Goal: Transaction & Acquisition: Purchase product/service

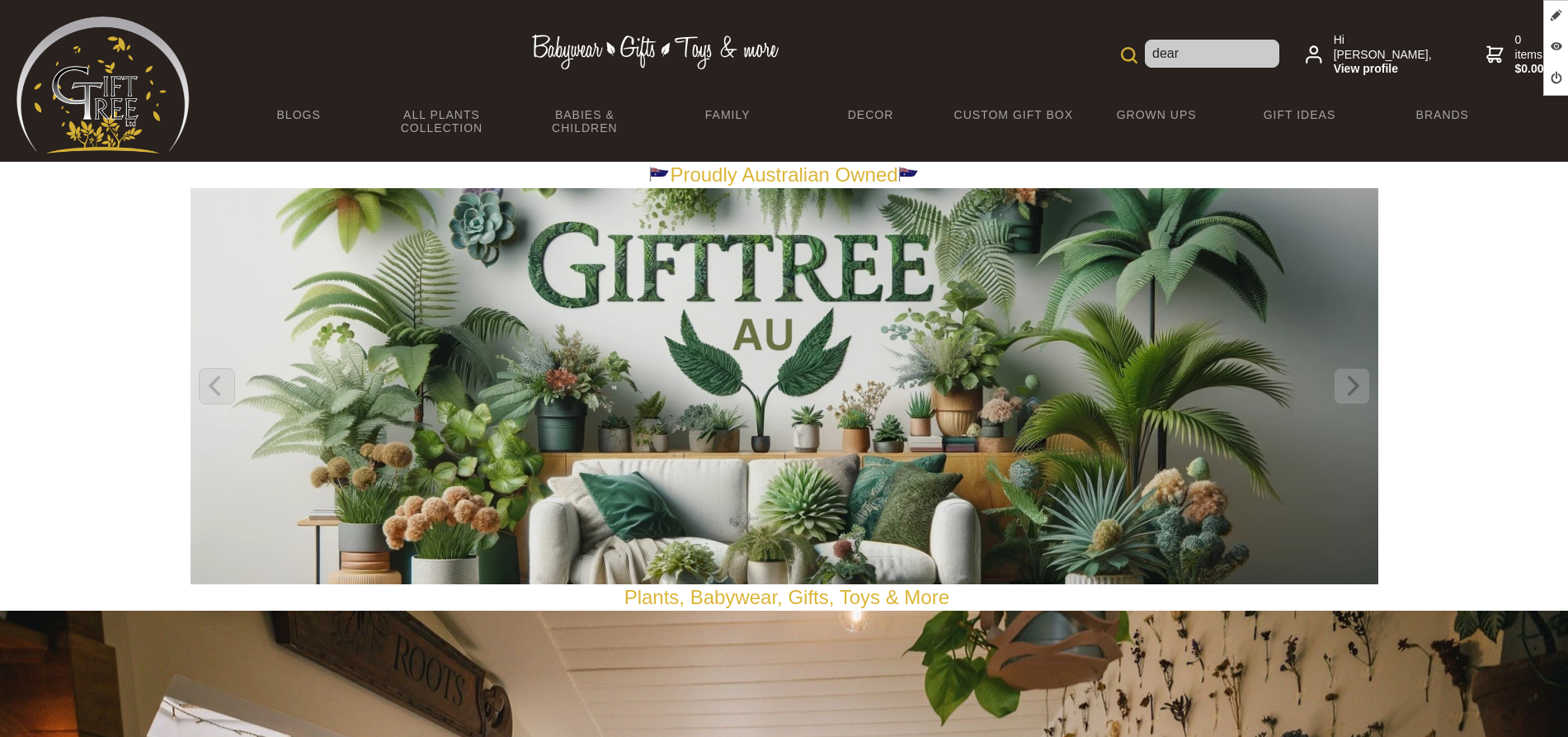
type input "dear person"
click at [1261, 56] on input "dear person" at bounding box center [1213, 53] width 134 height 28
click at [1137, 66] on form "dear person" at bounding box center [1201, 54] width 158 height 30
click at [1137, 53] on img at bounding box center [1130, 55] width 17 height 17
click at [1262, 47] on img at bounding box center [1264, 55] width 17 height 17
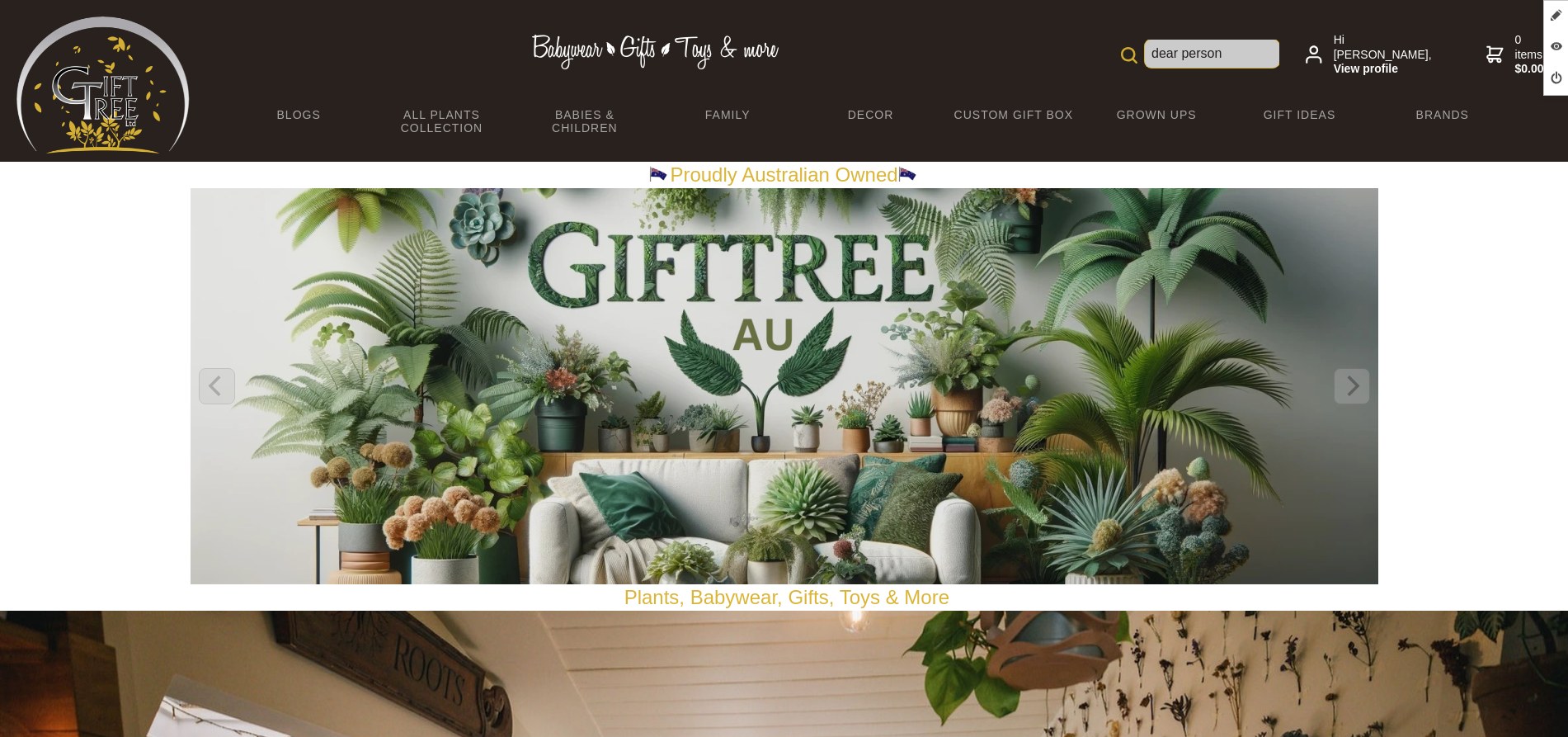
click at [1238, 57] on input "dear person" at bounding box center [1213, 53] width 134 height 28
click at [1137, 54] on img at bounding box center [1130, 55] width 17 height 17
click at [1267, 47] on img at bounding box center [1264, 55] width 17 height 17
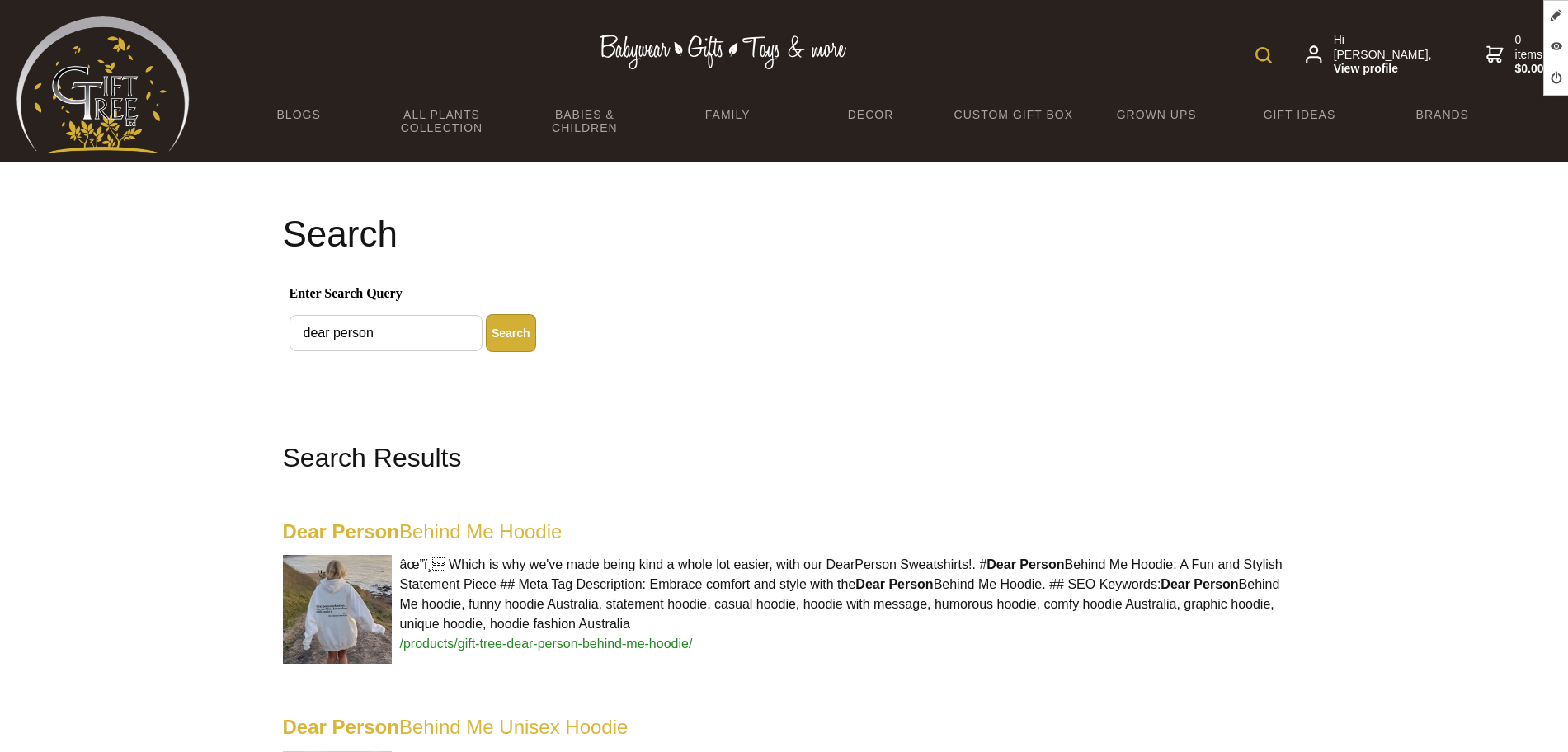
scroll to position [206, 0]
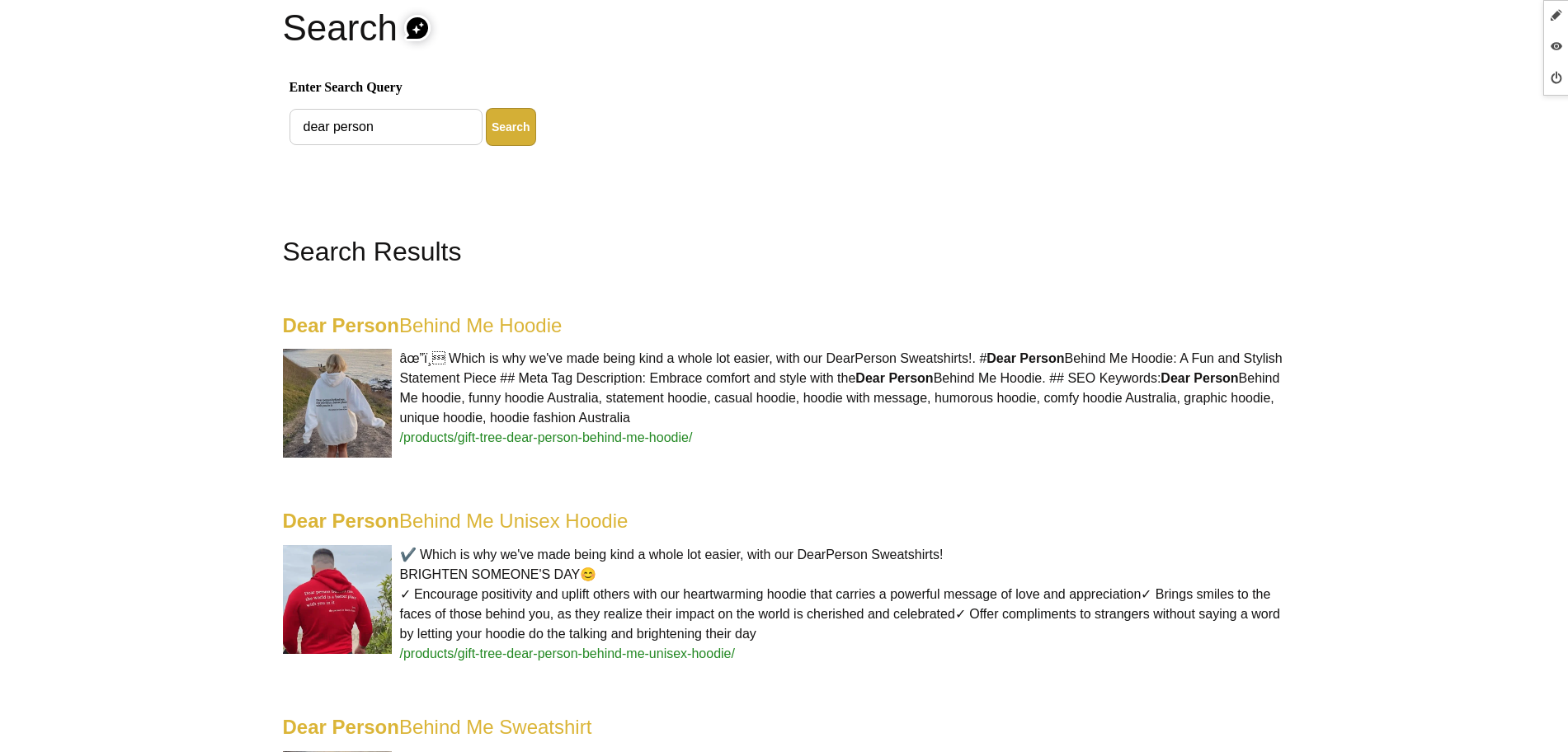
click at [491, 324] on link "Dear Person Behind Me Hoodie" at bounding box center [423, 325] width 279 height 23
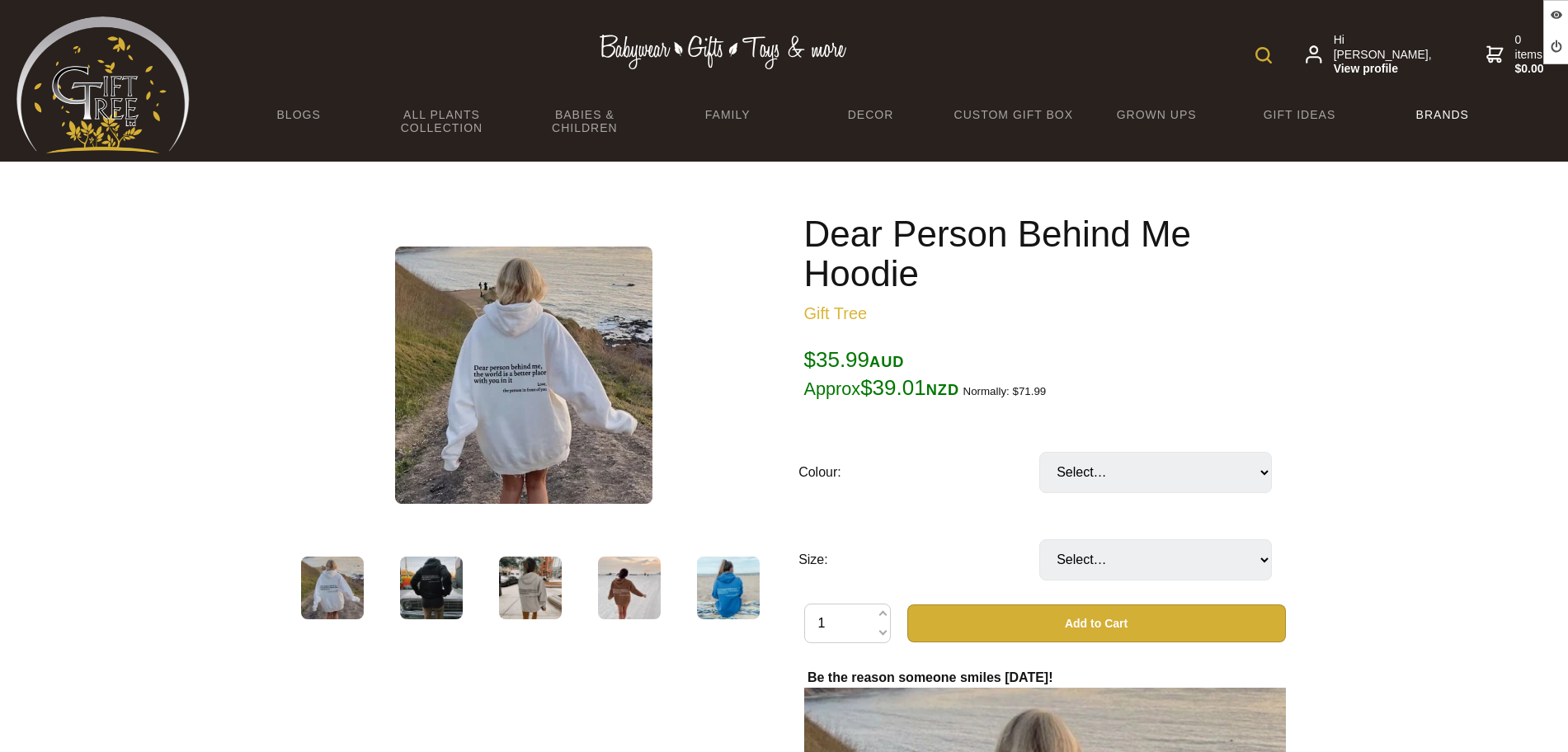
click at [1423, 117] on link "Brands" at bounding box center [1443, 114] width 143 height 35
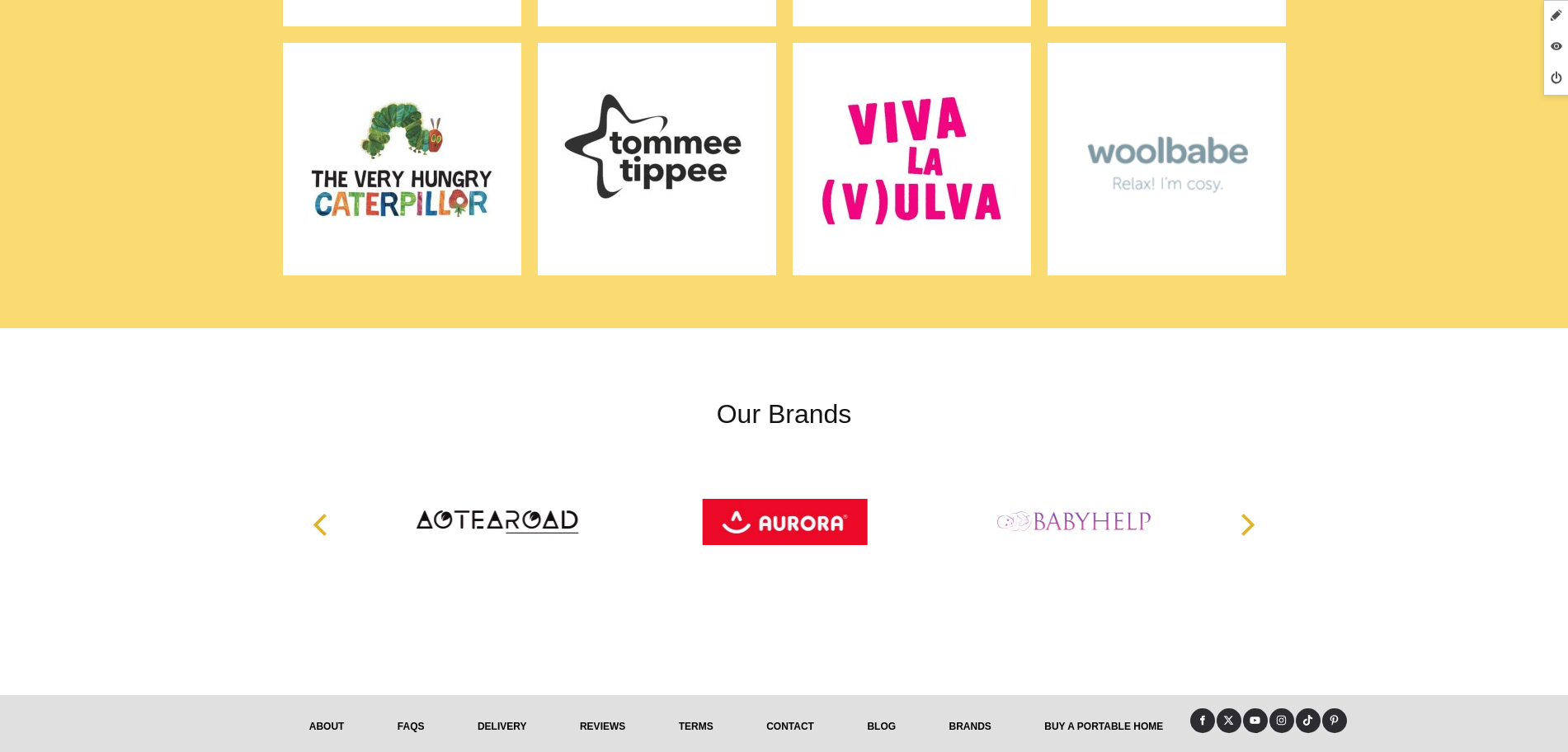
scroll to position [3950, 0]
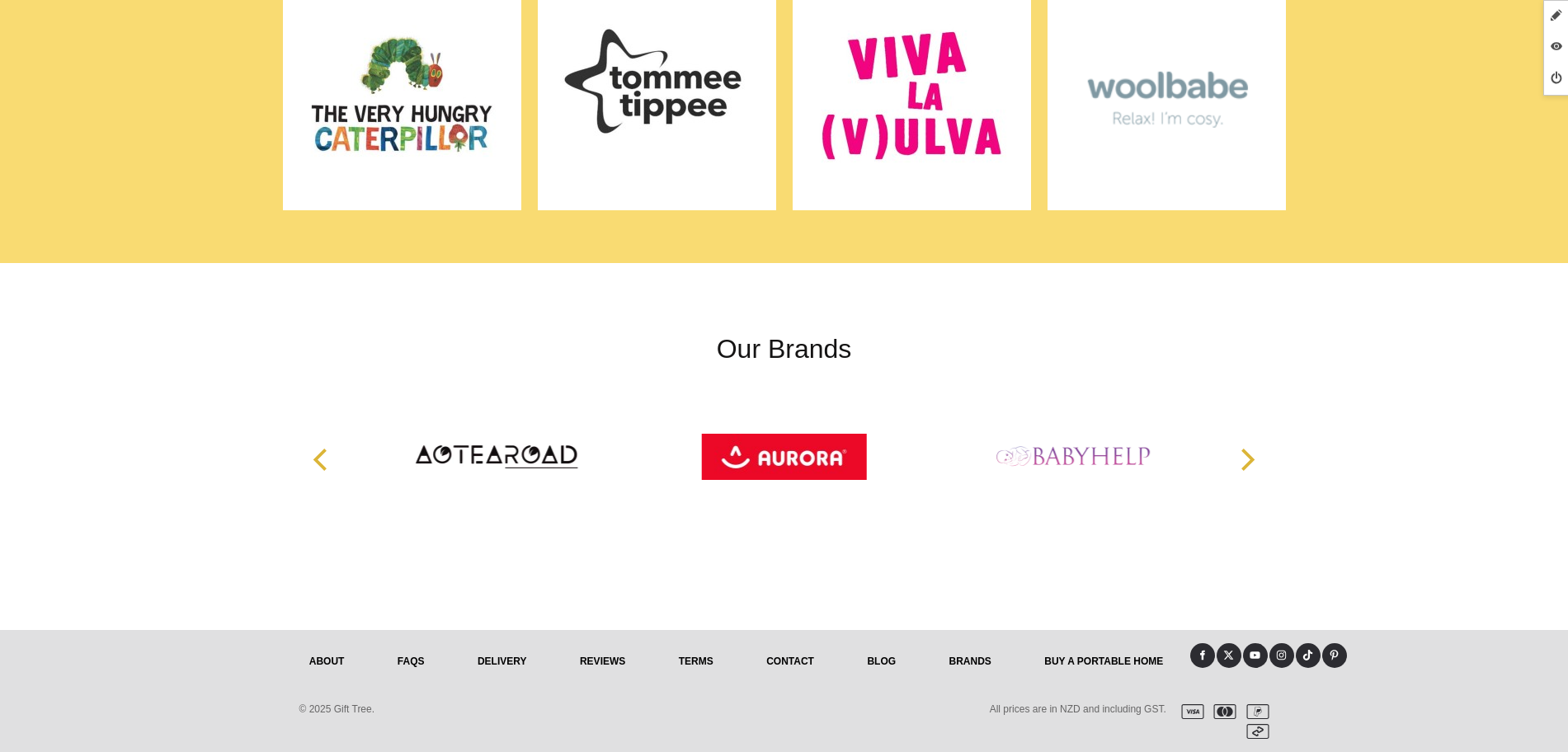
click at [344, 656] on link "About" at bounding box center [327, 661] width 88 height 37
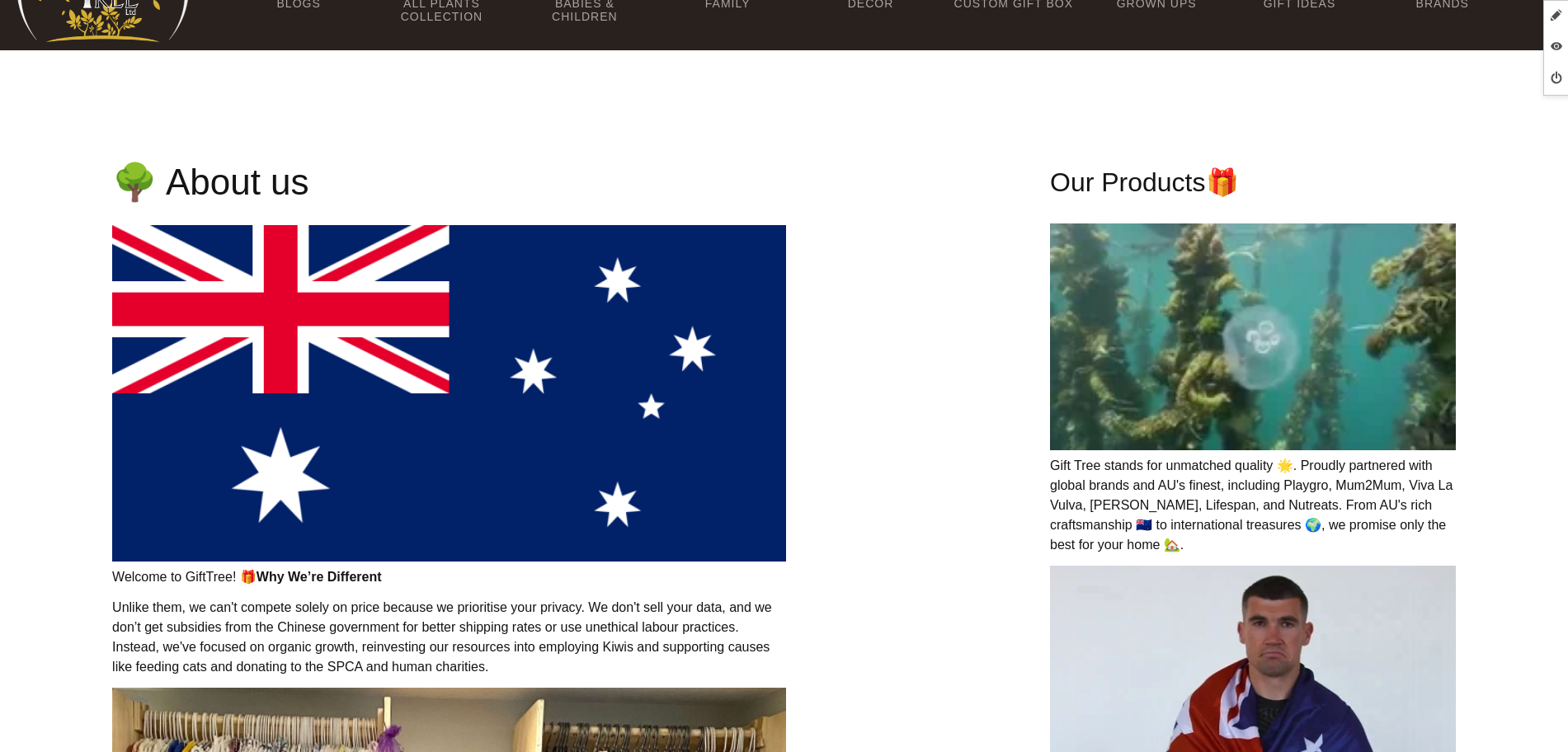
scroll to position [103, 0]
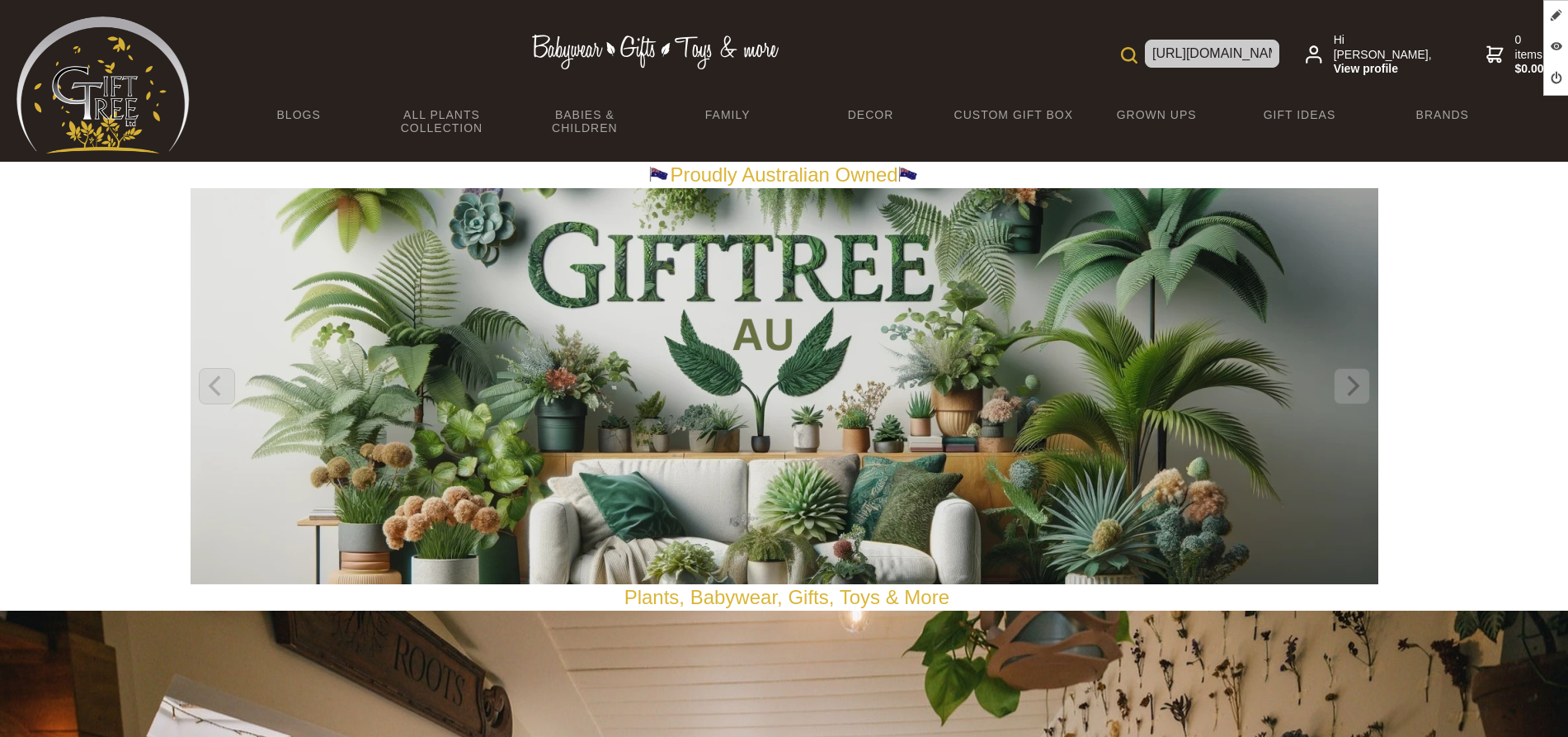
scroll to position [0, 238]
type input "https://www.gifttree.us/products/gift-tree-cyperus-rotundus-oil/"
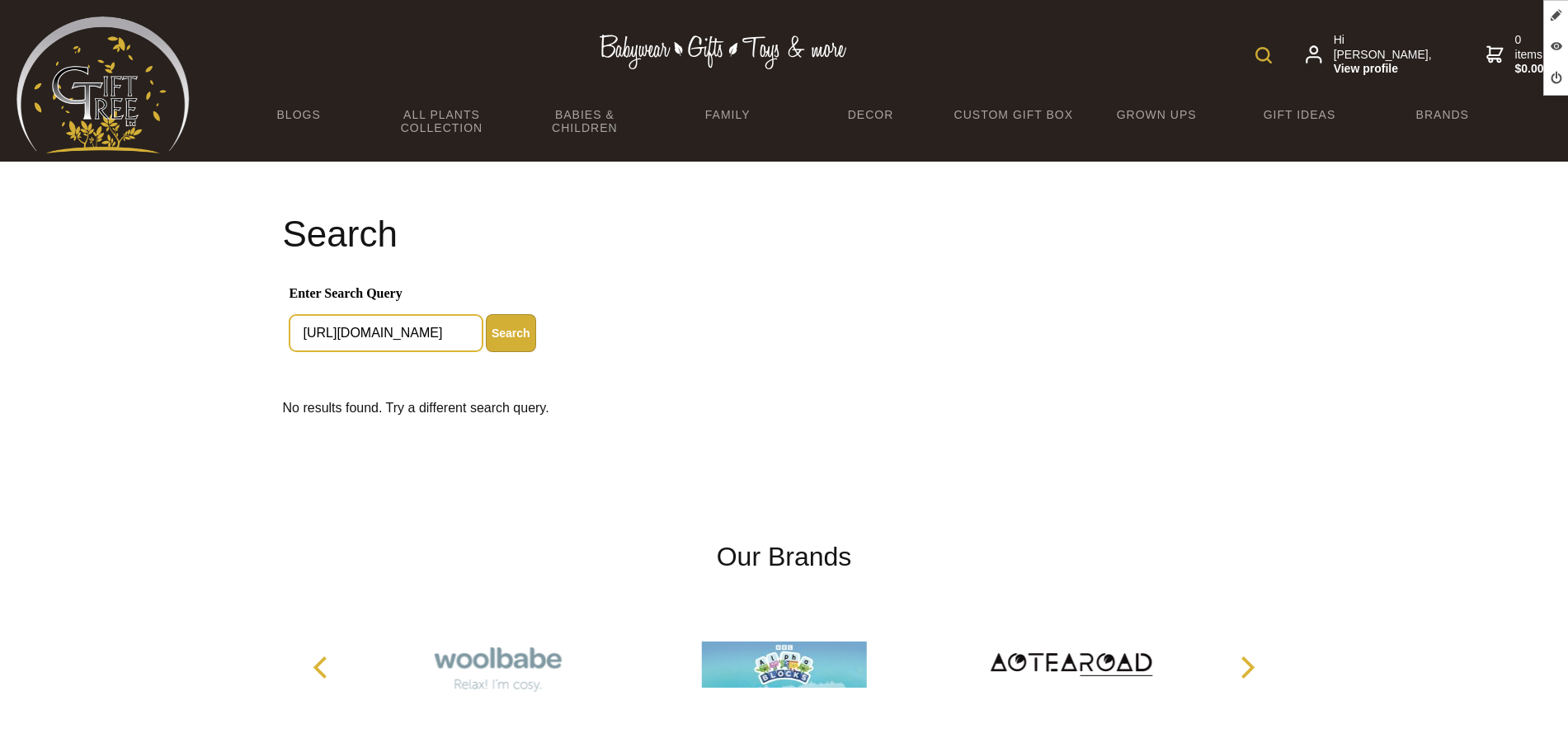
drag, startPoint x: 461, startPoint y: 331, endPoint x: 178, endPoint y: 344, distance: 283.3
click at [178, 344] on section "Search Enter Search Query https://www.gifttree.us/products/gift-tree-cyperus-ro…" at bounding box center [784, 316] width 1568 height 309
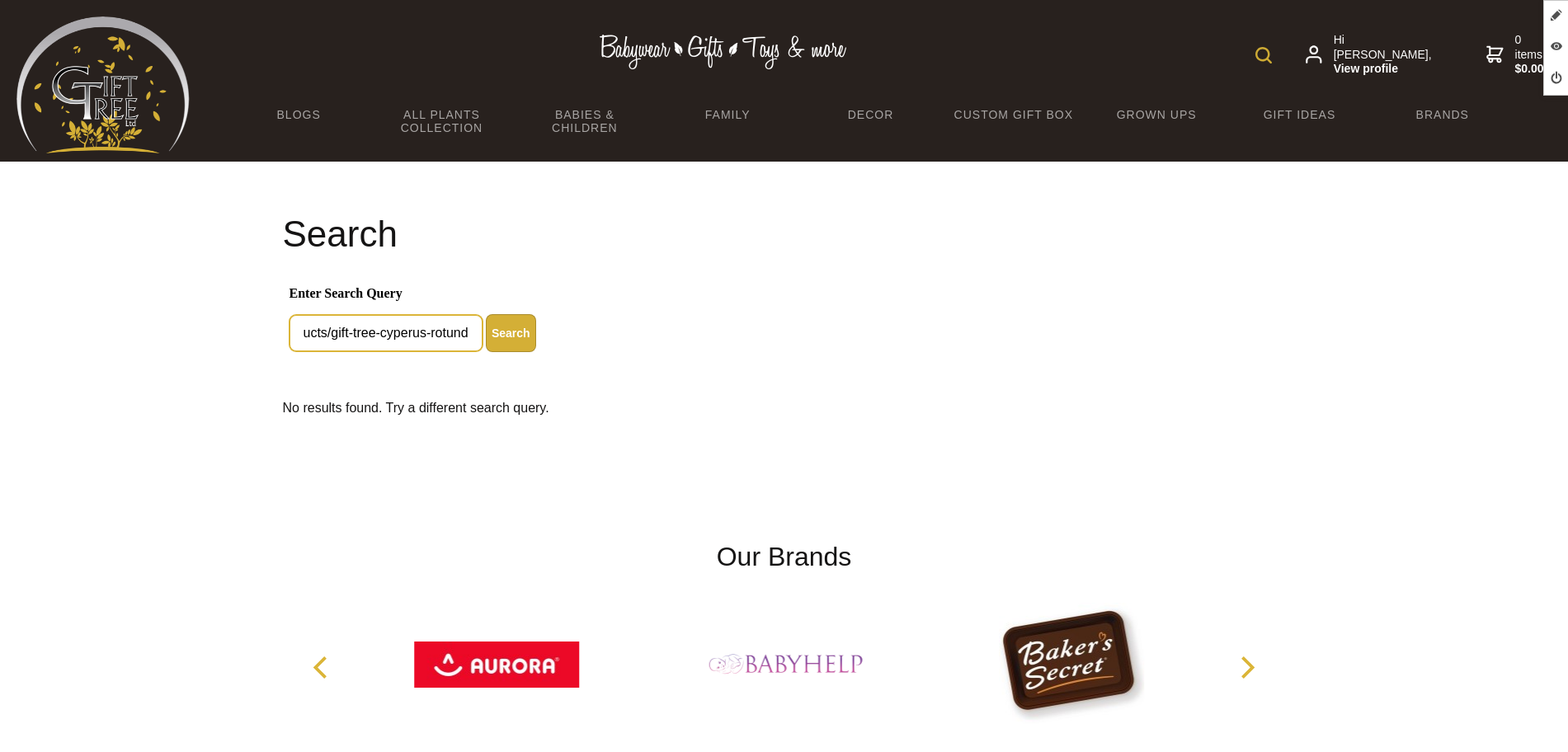
type input "ucts/gift-tree-cyperus-rotundus-oil/"
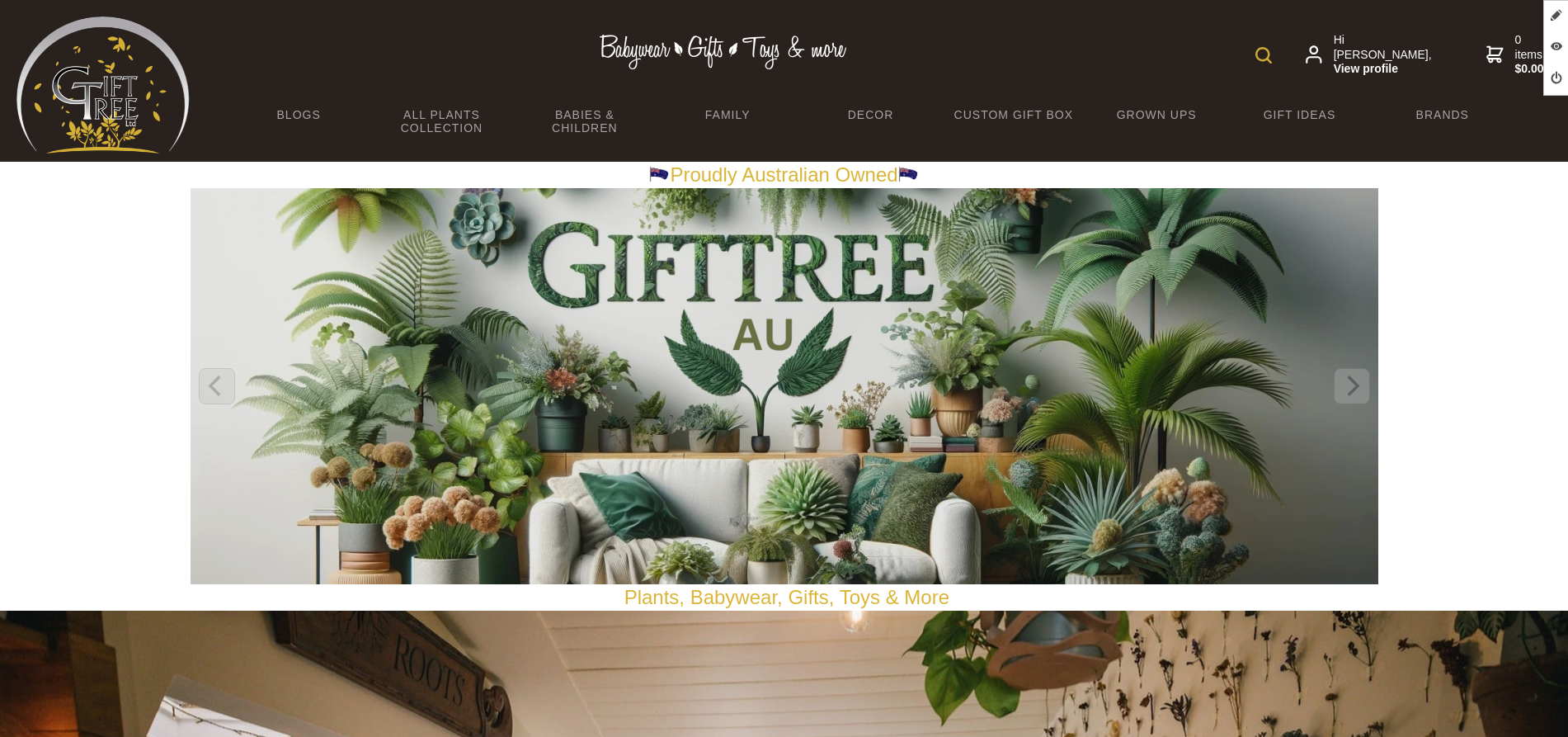
click at [1278, 53] on form at bounding box center [1268, 54] width 24 height 30
click at [1272, 50] on img at bounding box center [1264, 55] width 17 height 17
paste input "Cyperus Rotundus Oil"
type input "Cyperus Rotundus Oil"
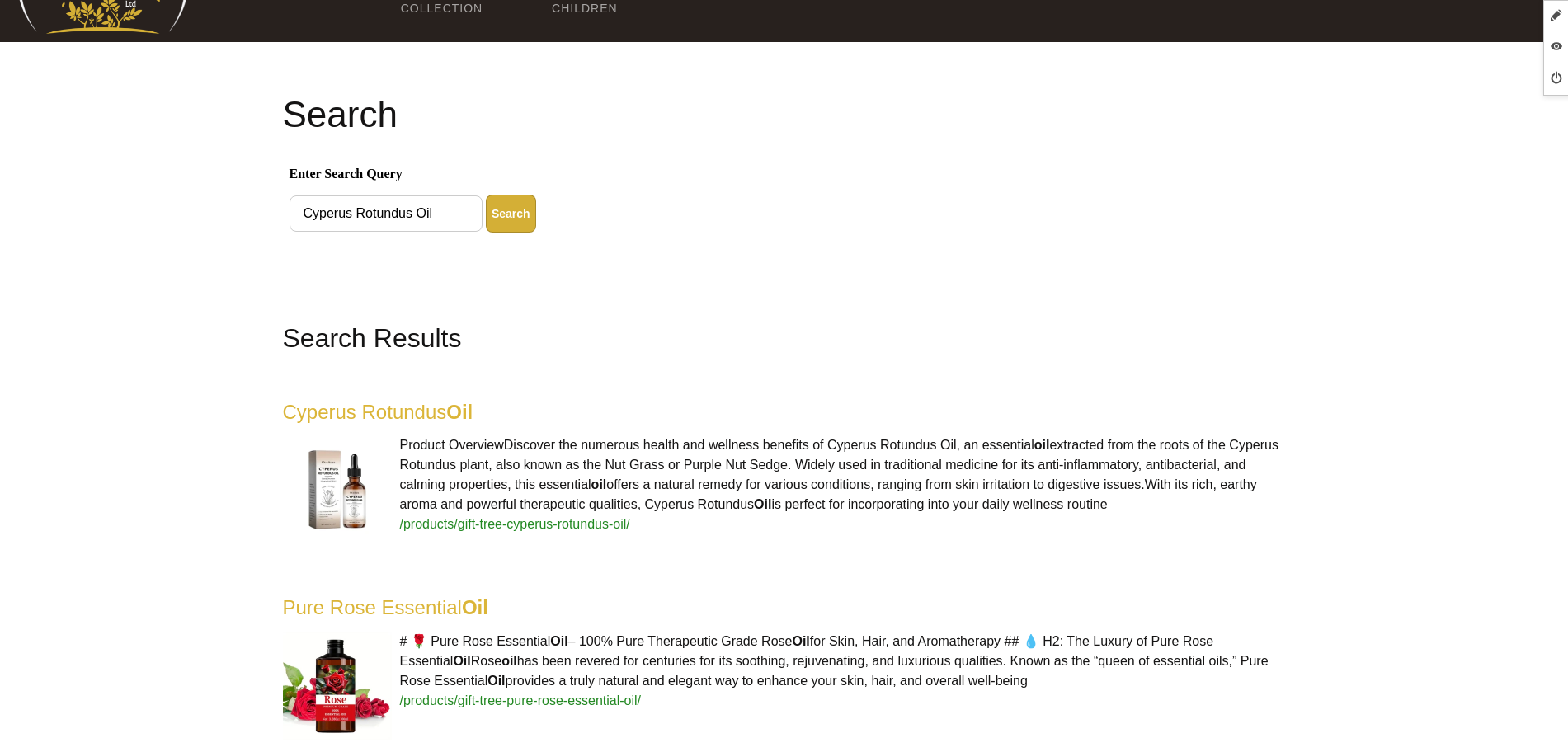
scroll to position [103, 0]
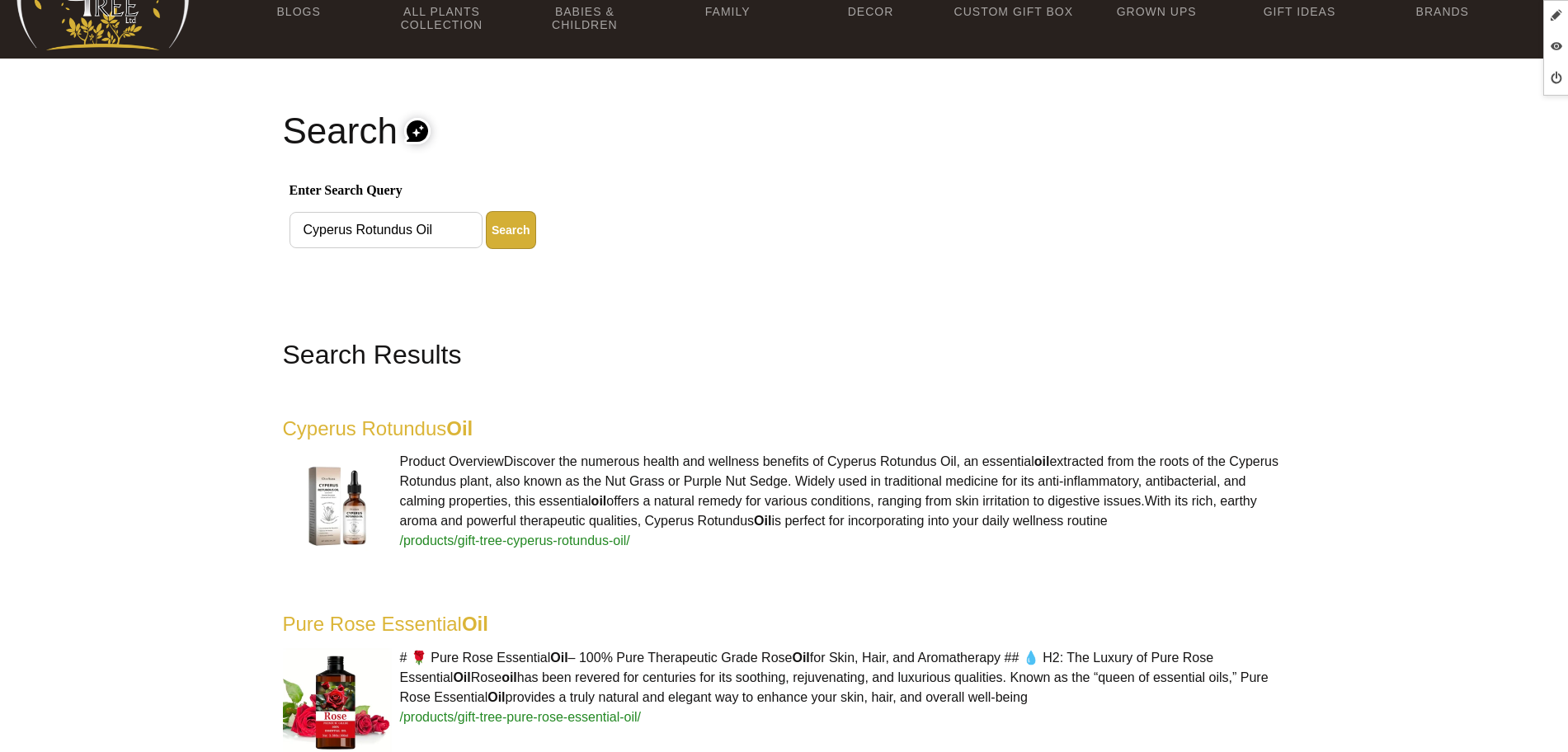
click at [434, 421] on link "Cyperus Rotundus Oil" at bounding box center [378, 428] width 191 height 23
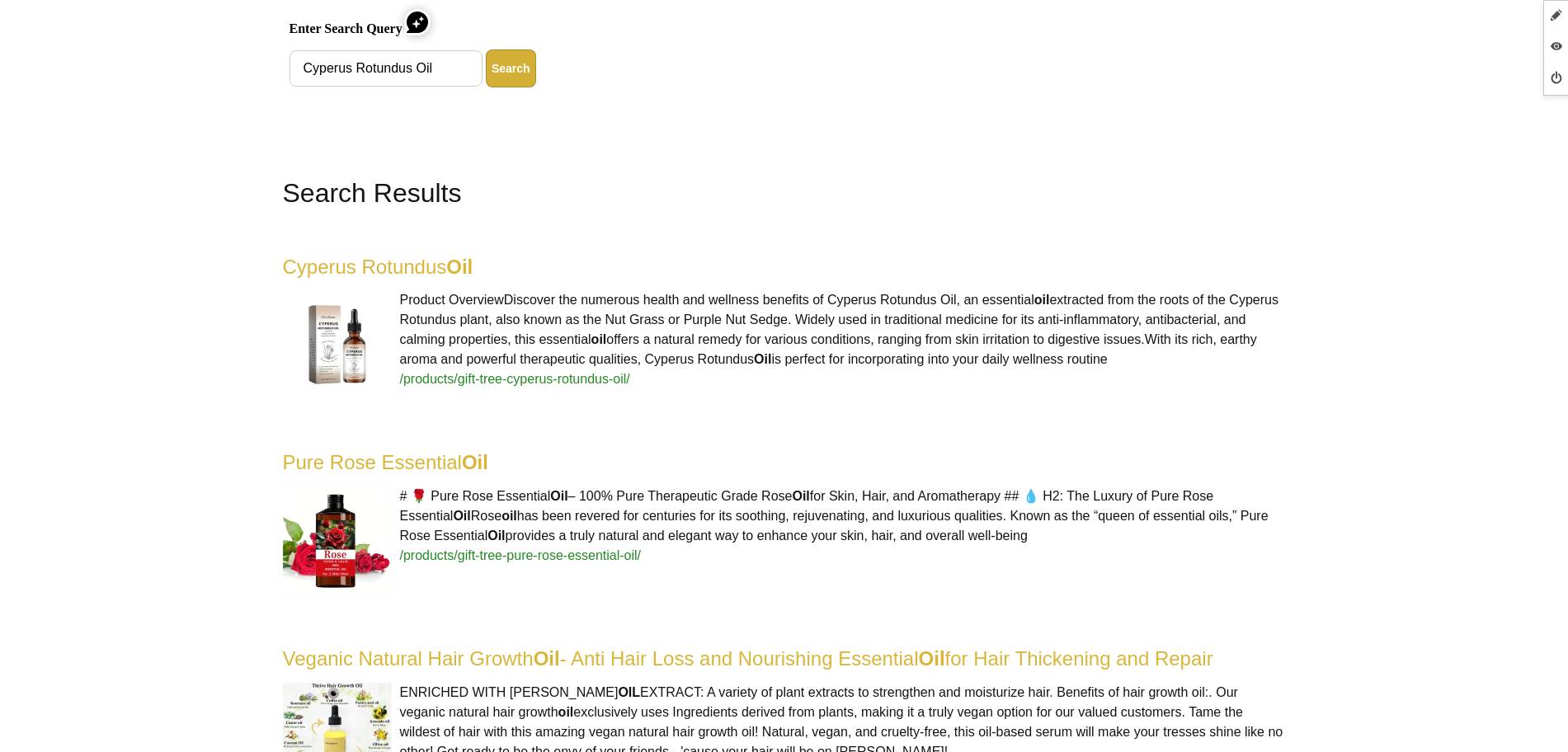
scroll to position [413, 0]
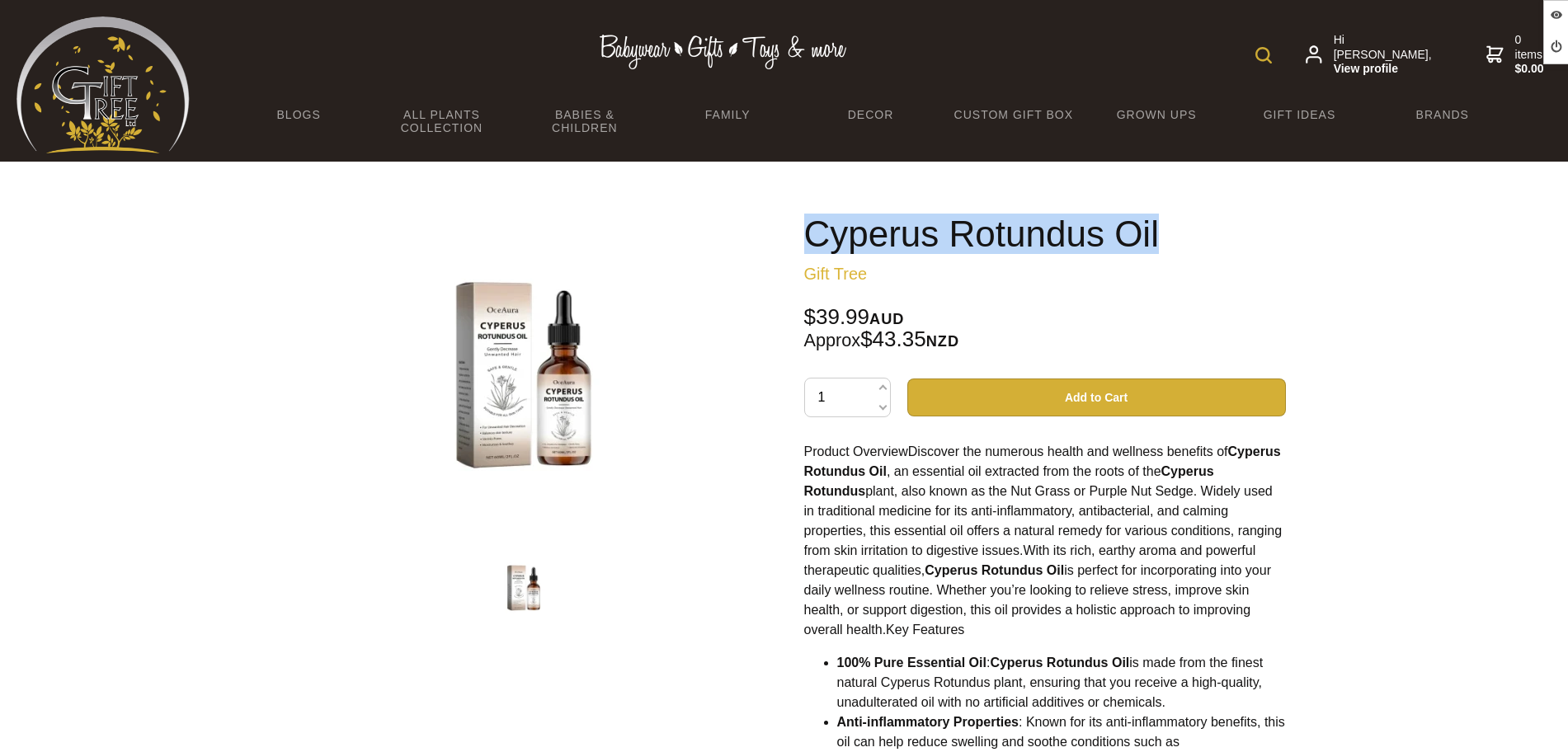
drag, startPoint x: 1158, startPoint y: 224, endPoint x: 762, endPoint y: 220, distance: 396.0
click at [762, 220] on div "1 /1 Cyperus Rotundus Oil Gift Tree $39.99 AUD Approx $43.35 NZD 1 Add to Cart …" at bounding box center [784, 646] width 1030 height 890
copy h1 "Cyperus Rotundus Oil"
